Goal: Check status: Check status

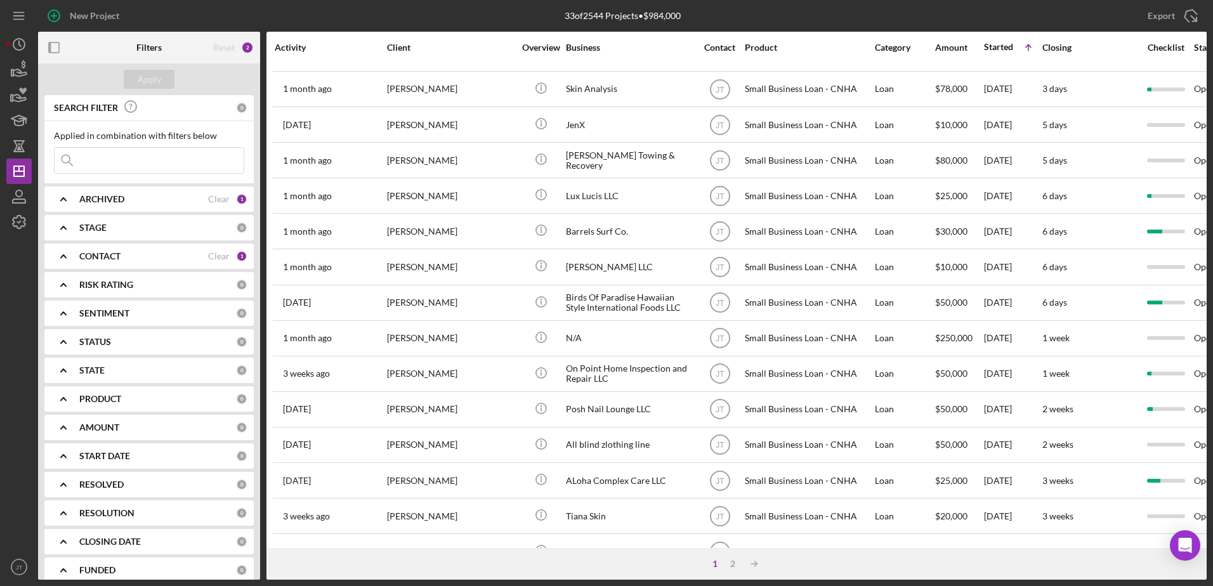
scroll to position [190, 0]
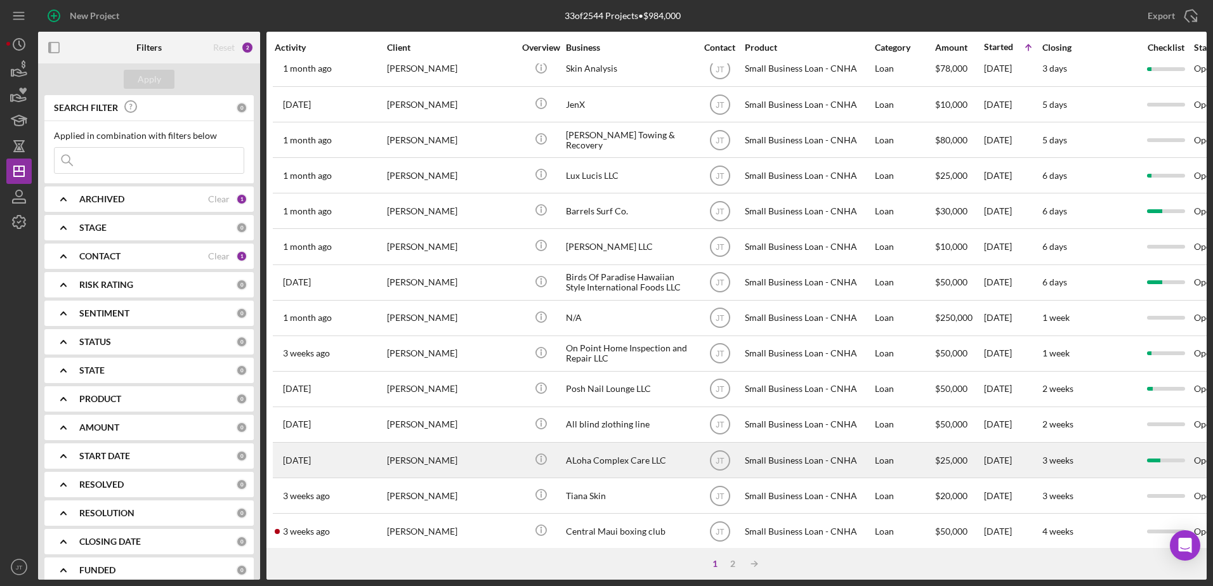
click at [427, 463] on div "[PERSON_NAME]" at bounding box center [450, 461] width 127 height 34
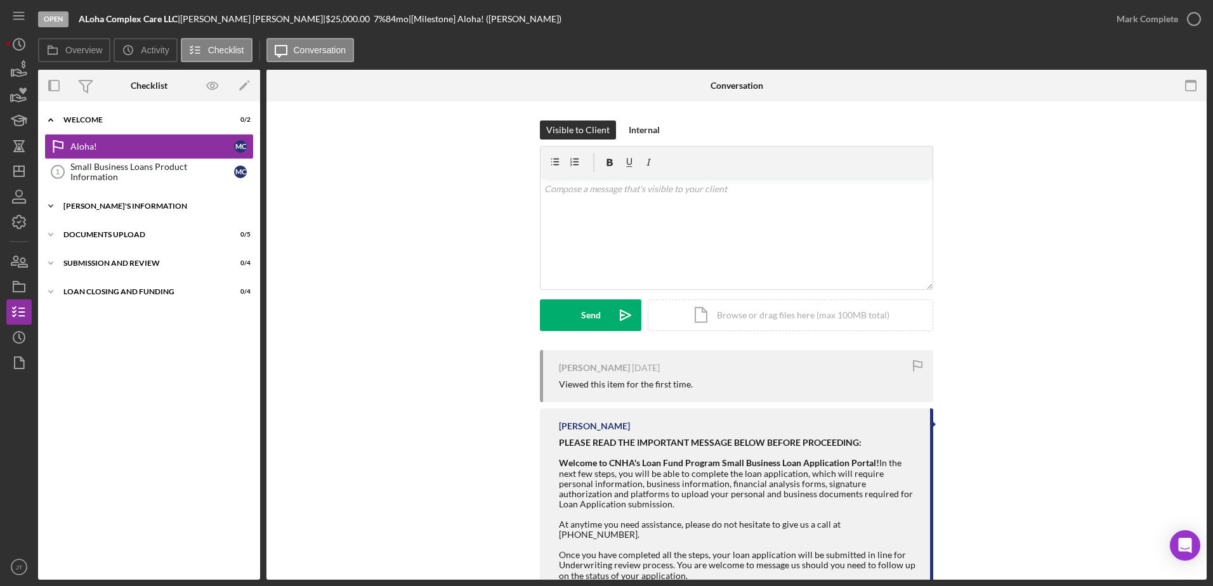
click at [51, 210] on icon "Icon/Expander" at bounding box center [50, 206] width 25 height 25
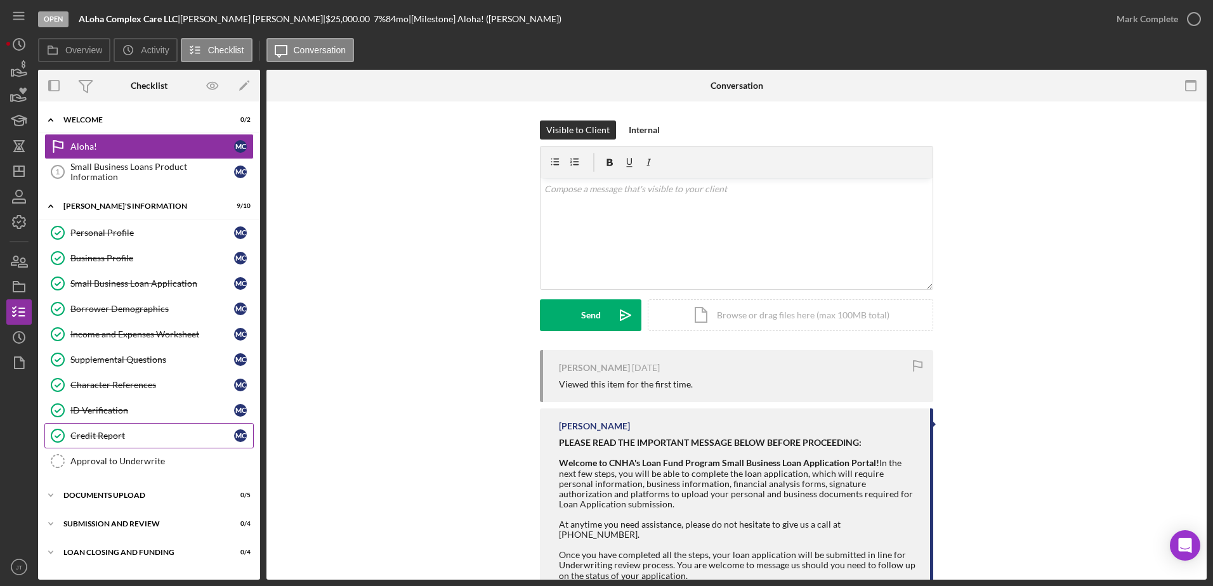
click at [112, 440] on div "Credit Report" at bounding box center [152, 436] width 164 height 10
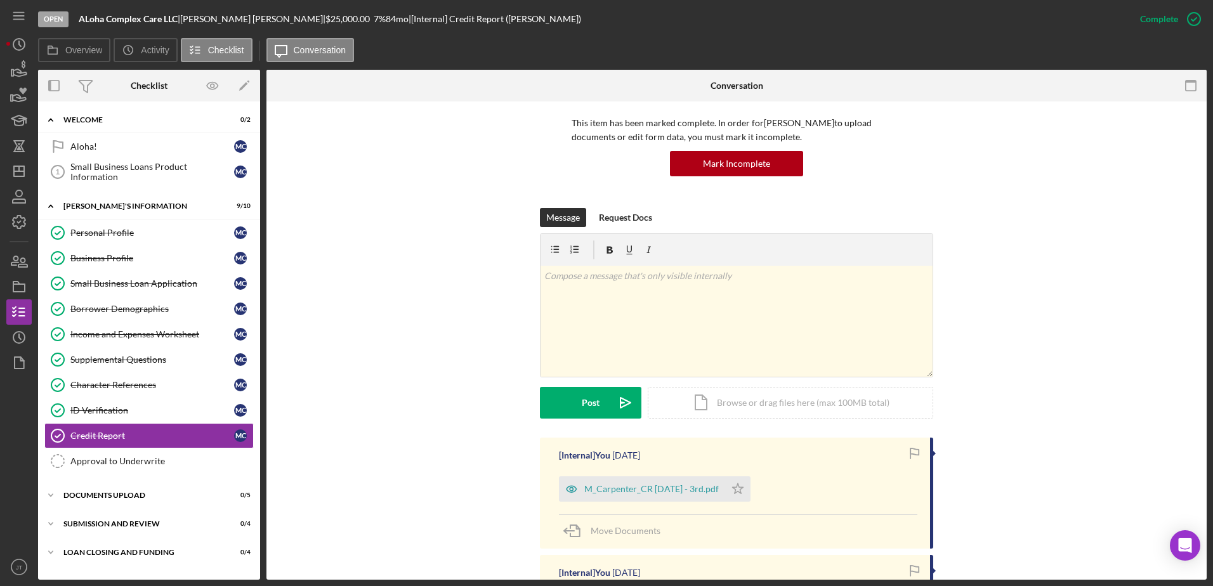
scroll to position [127, 0]
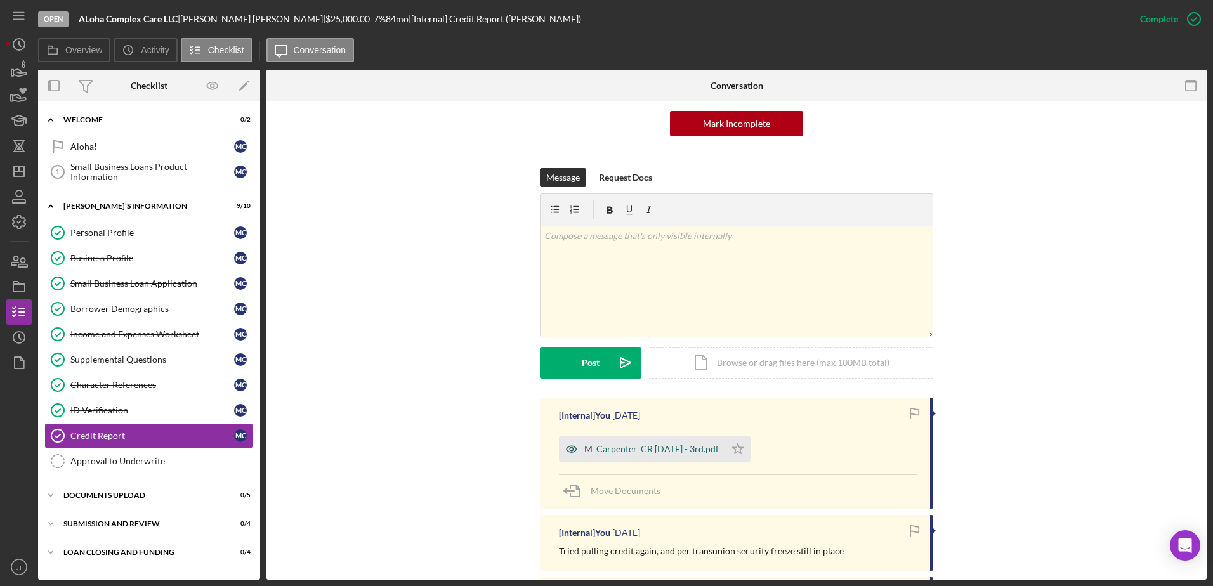
click at [659, 451] on div "M_Carpenter_CR [DATE] - 3rd.pdf" at bounding box center [651, 449] width 135 height 10
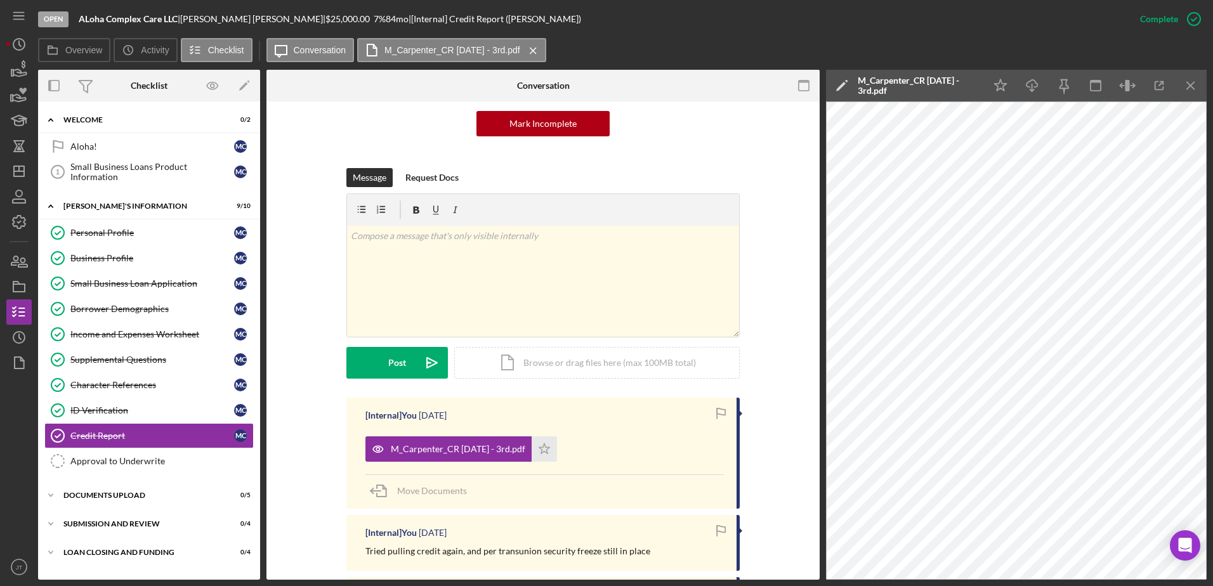
scroll to position [63, 0]
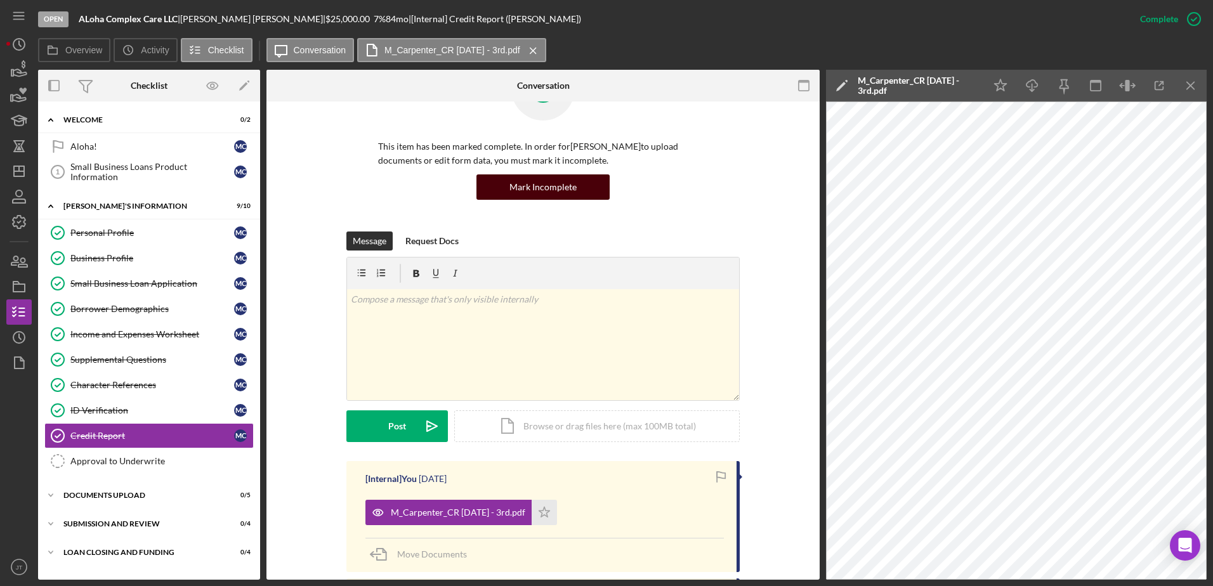
click at [596, 184] on button "Mark Incomplete" at bounding box center [543, 186] width 133 height 25
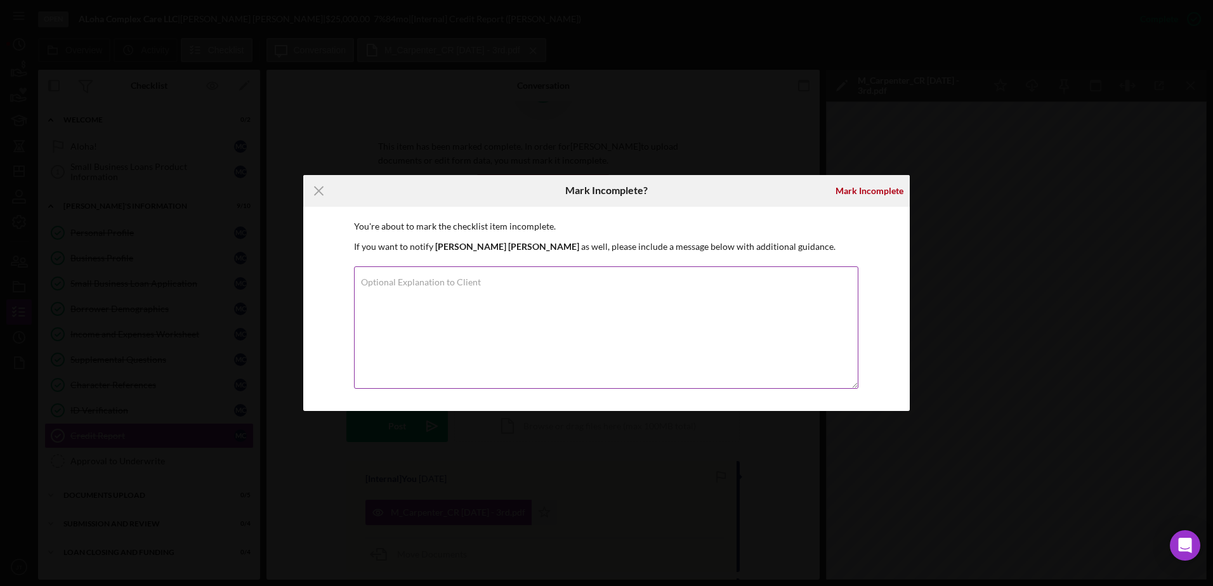
click at [494, 298] on textarea "Optional Explanation to Client" at bounding box center [606, 327] width 504 height 122
type textarea "u"
type textarea "Unable to pull credit as credit freeze still in place"
click at [865, 189] on div "Mark Incomplete" at bounding box center [870, 190] width 68 height 25
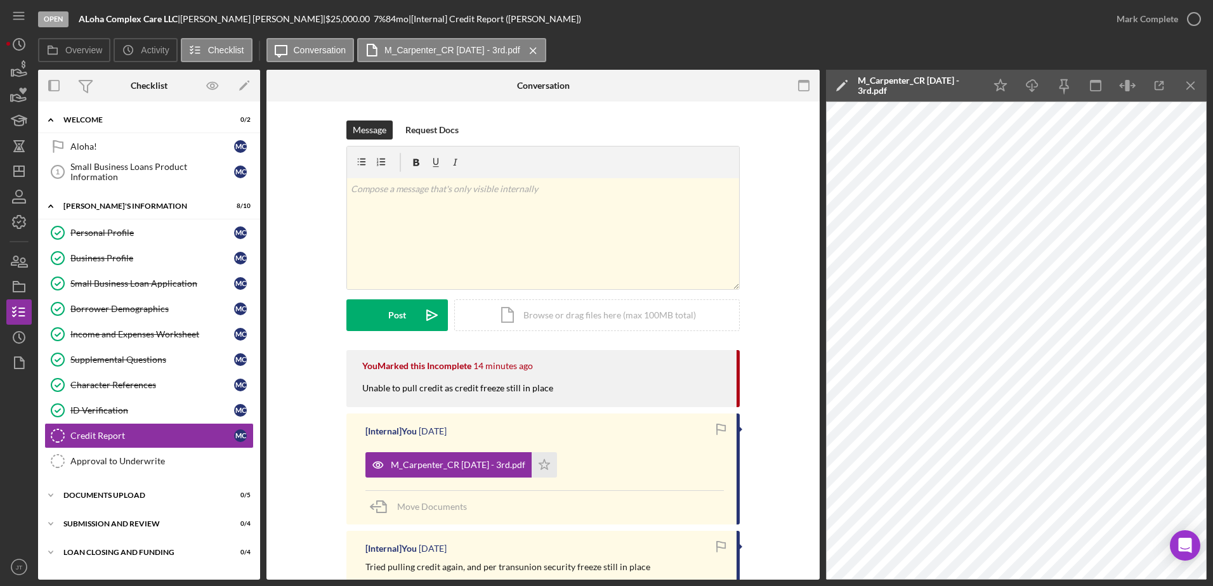
click at [668, 586] on html "Open ALoha Complex Care LLC | [PERSON_NAME] | $25,000.00 7 % 84 mo | [Internal]…" at bounding box center [606, 293] width 1213 height 586
